Goal: Check status: Check status

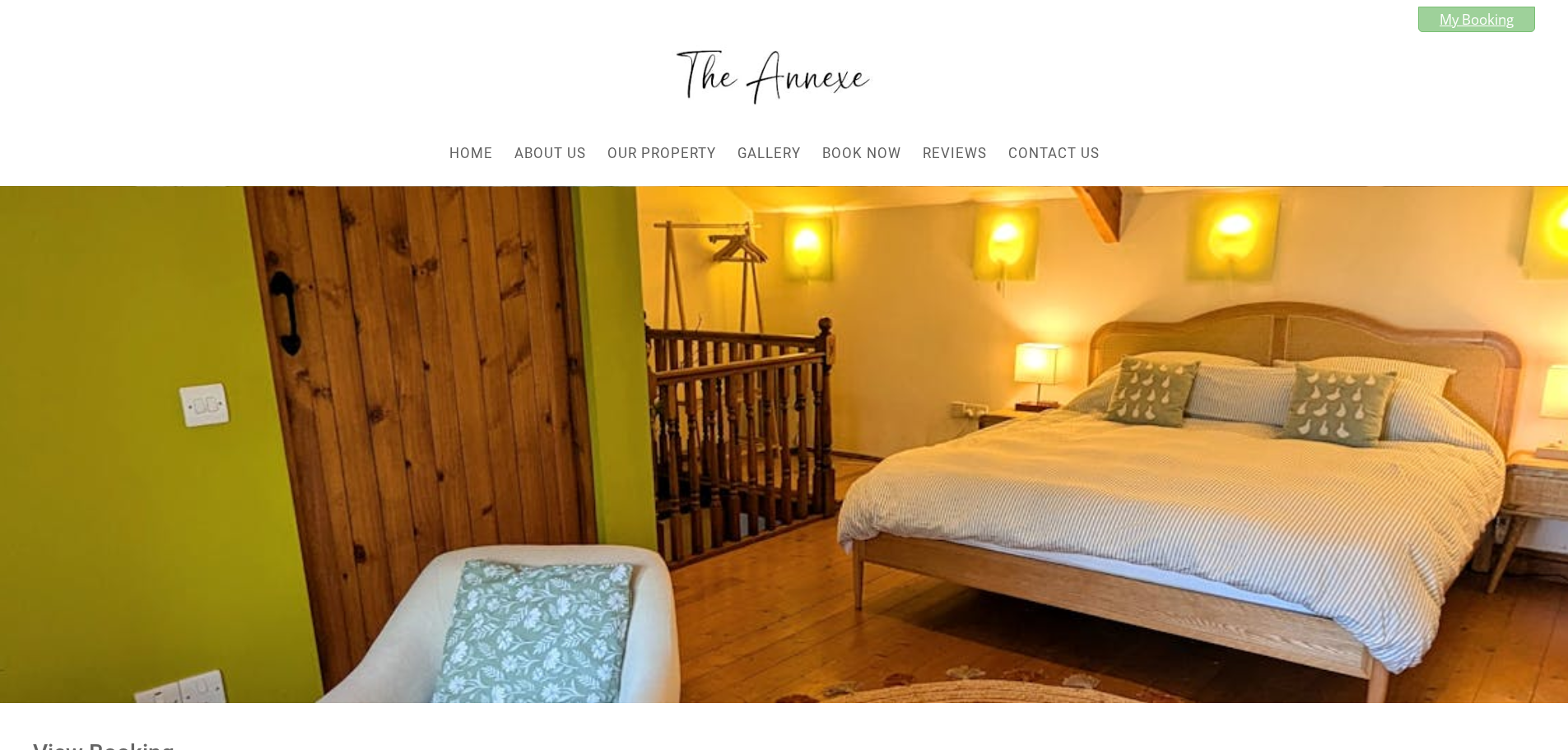
click at [1488, 19] on link "My Booking" at bounding box center [1477, 19] width 117 height 25
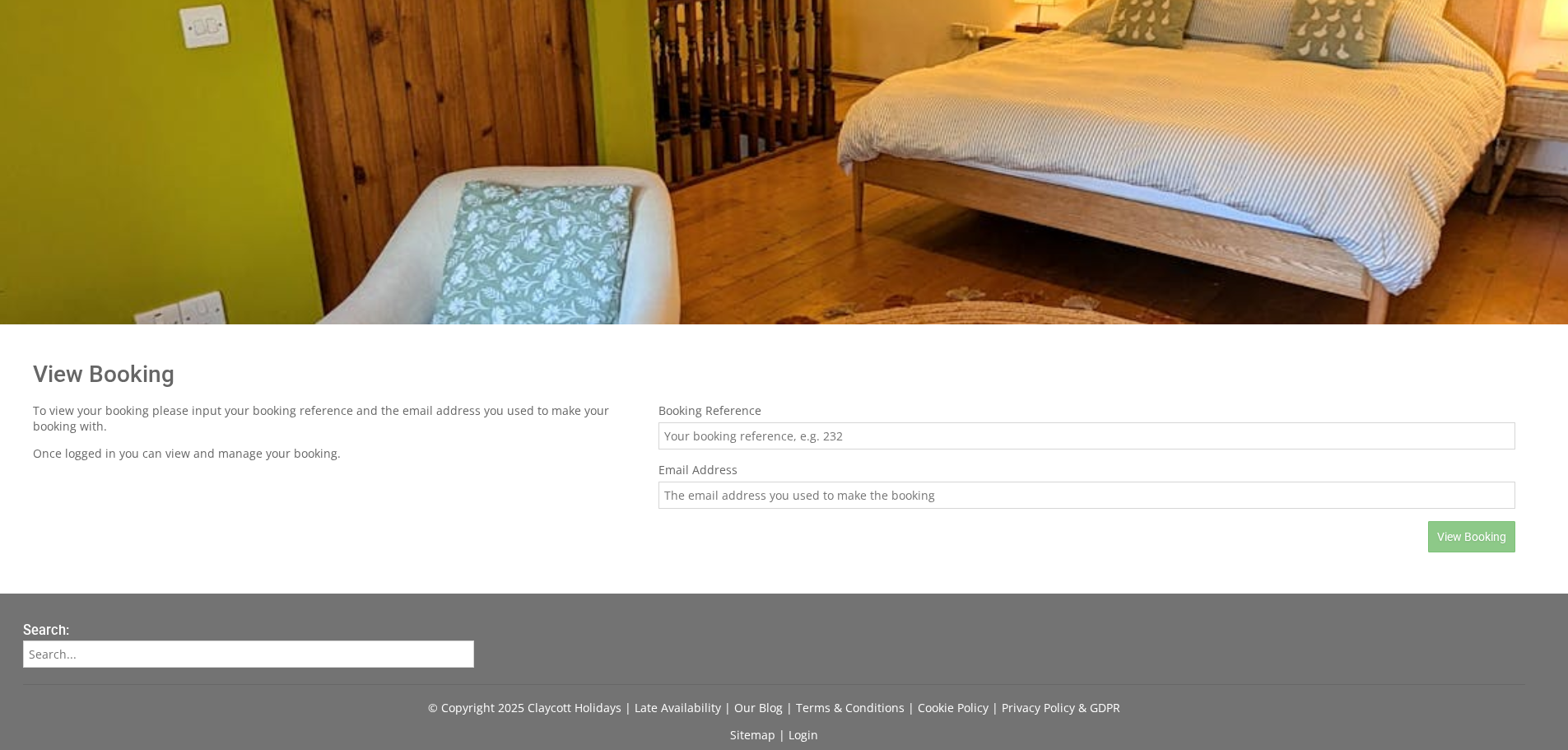
scroll to position [494, 0]
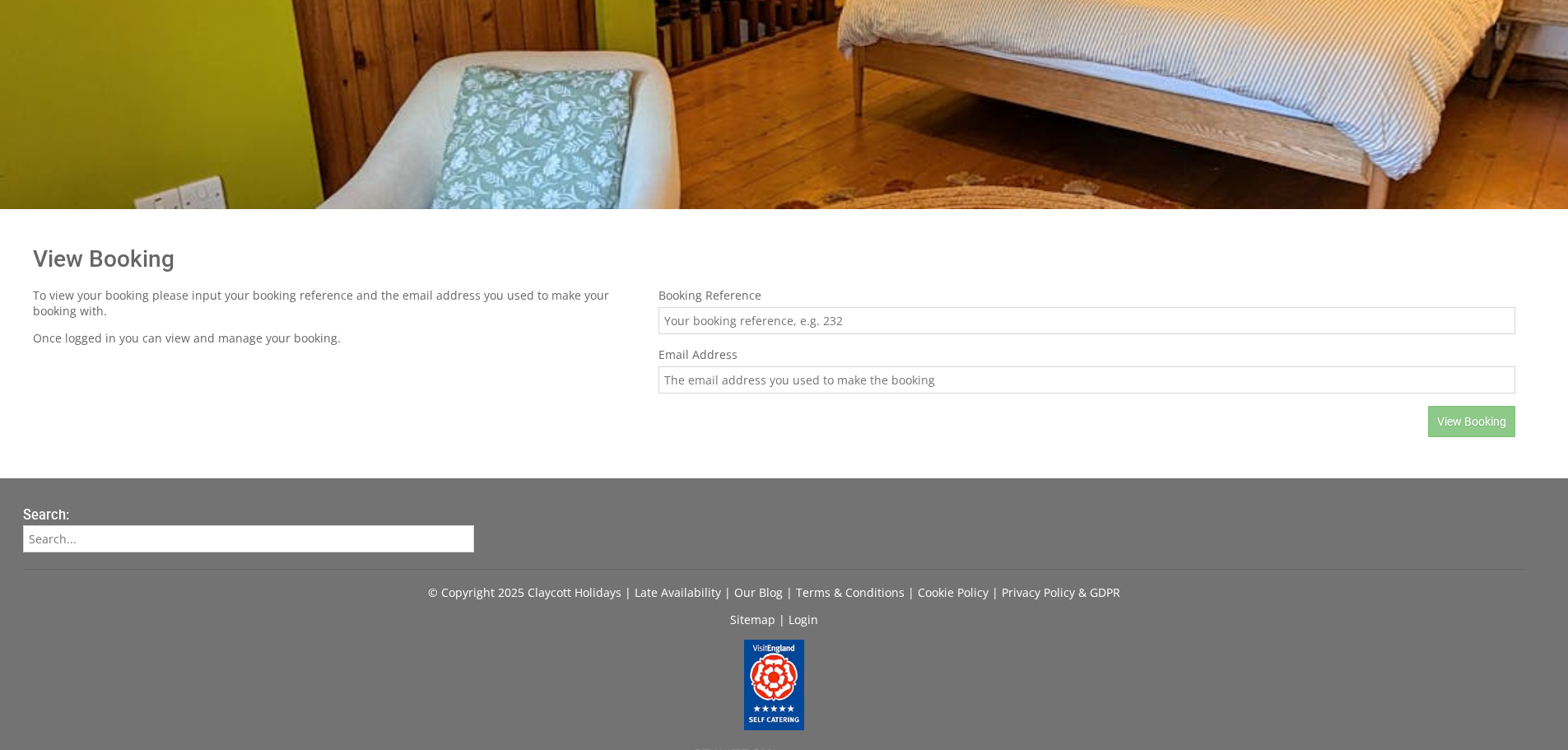
click at [792, 324] on input "Booking Reference" at bounding box center [1087, 320] width 857 height 27
type input "286"
click at [767, 368] on input "Email Address" at bounding box center [1087, 380] width 857 height 27
type input "[EMAIL_ADDRESS][DOMAIN_NAME]"
click at [1466, 417] on span "View Booking" at bounding box center [1471, 421] width 69 height 14
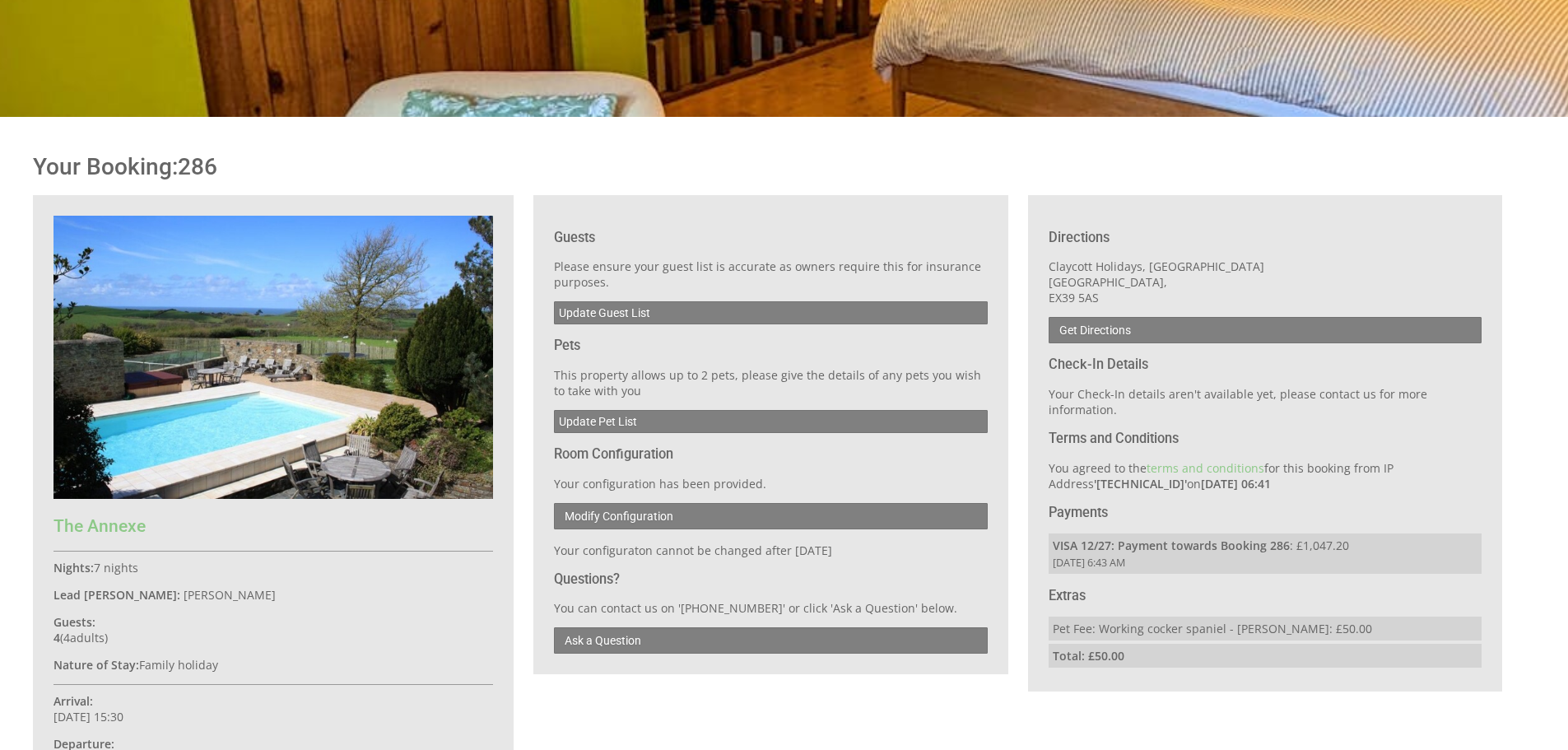
scroll to position [741, 0]
